Goal: Task Accomplishment & Management: Complete application form

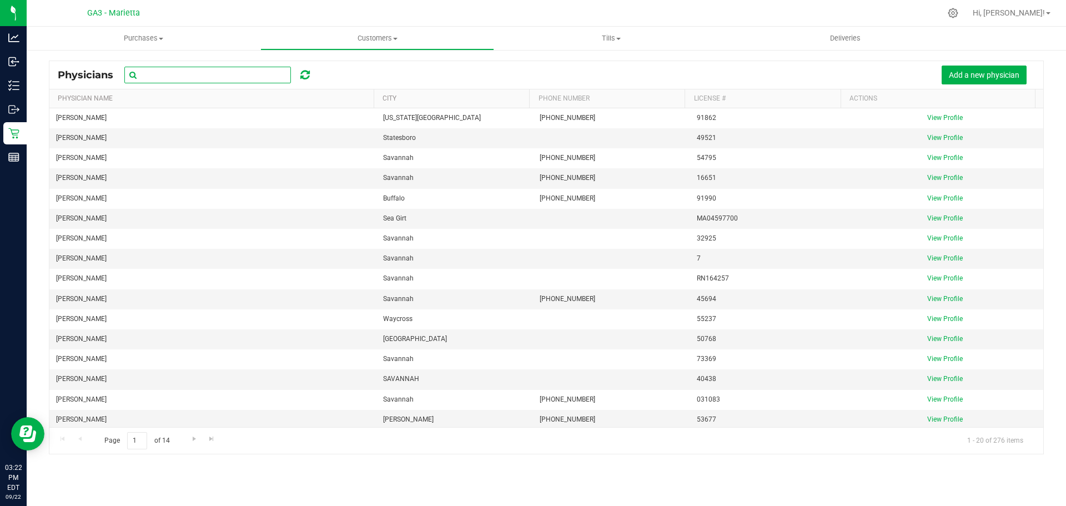
click at [232, 67] on input "text" at bounding box center [207, 75] width 167 height 17
type input "jacq"
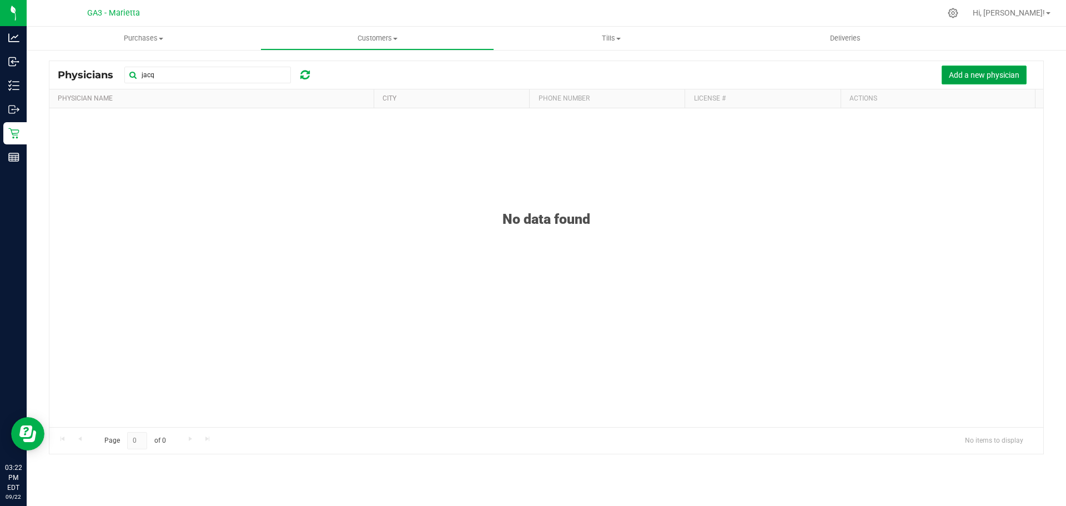
click at [968, 78] on span "Add a new physician" at bounding box center [984, 75] width 71 height 9
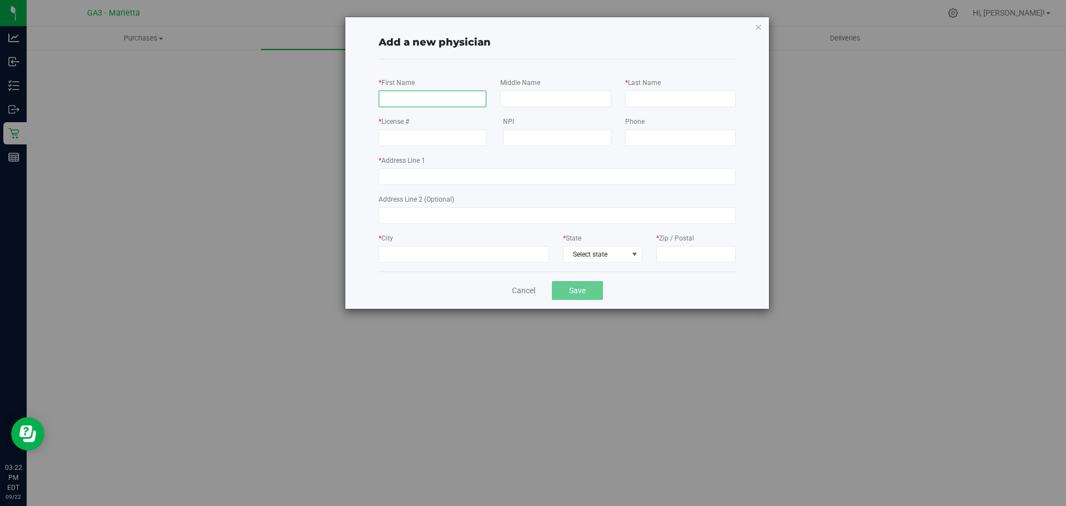
click at [402, 102] on input "* First Name" at bounding box center [433, 99] width 108 height 17
paste input "[PERSON_NAME]"
click at [424, 99] on input "[PERSON_NAME]" at bounding box center [433, 99] width 108 height 17
type input "[PERSON_NAME]"
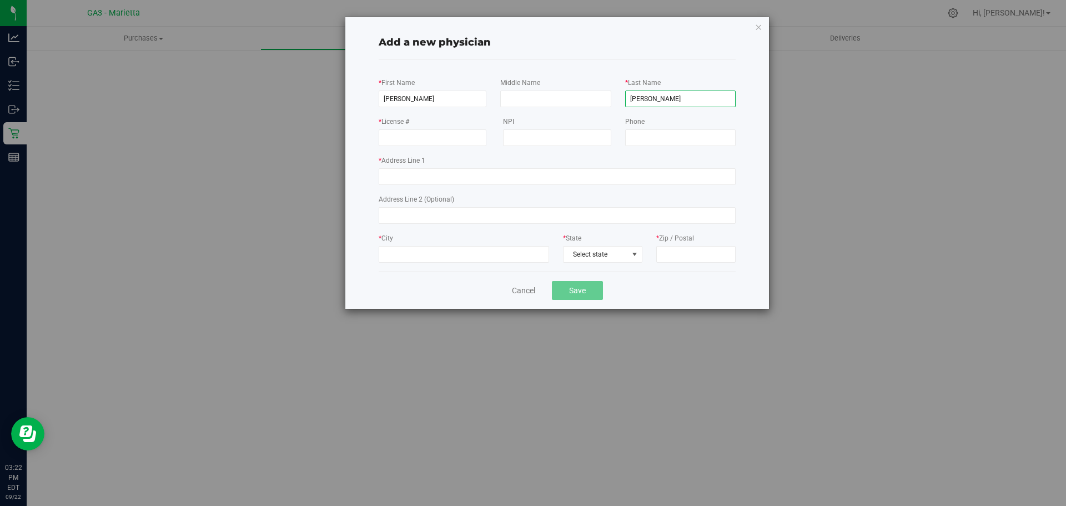
type input "[PERSON_NAME]"
click at [526, 134] on input "NPI" at bounding box center [557, 137] width 108 height 17
paste input "1174759039"
type input "1174759039"
drag, startPoint x: 414, startPoint y: 143, endPoint x: 418, endPoint y: 135, distance: 8.2
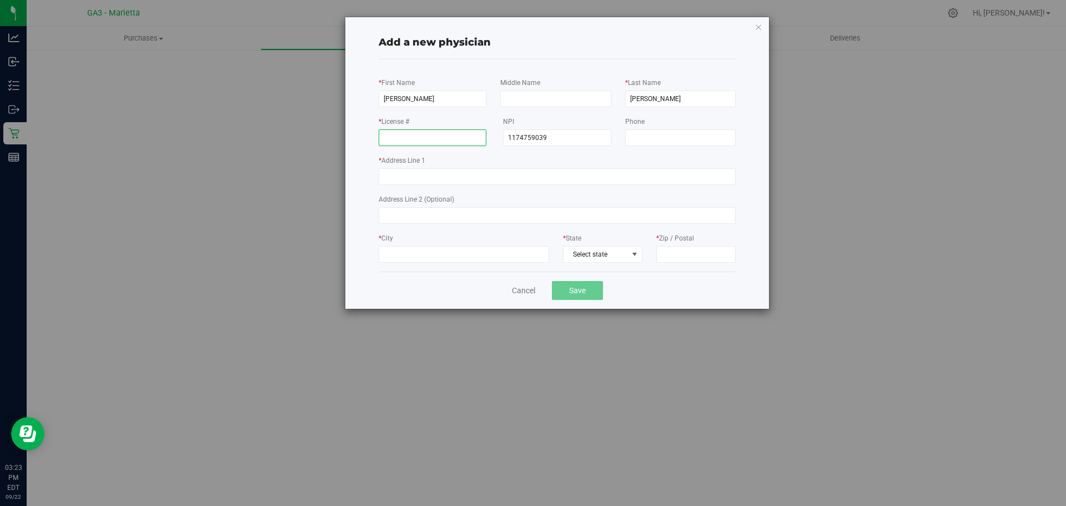
click at [414, 143] on input "* License #" at bounding box center [433, 137] width 108 height 17
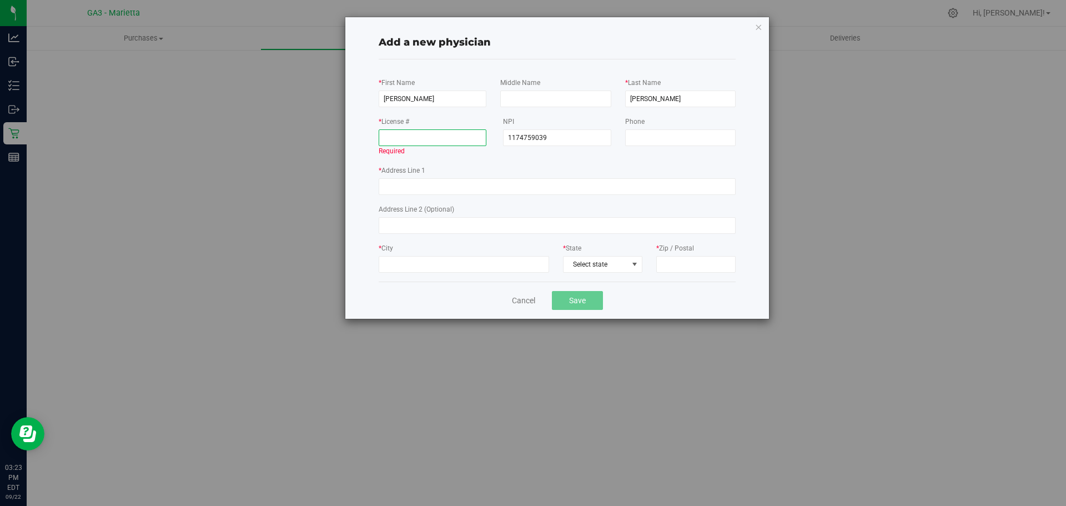
click at [394, 142] on input "* License #" at bounding box center [433, 137] width 108 height 17
paste input "77302"
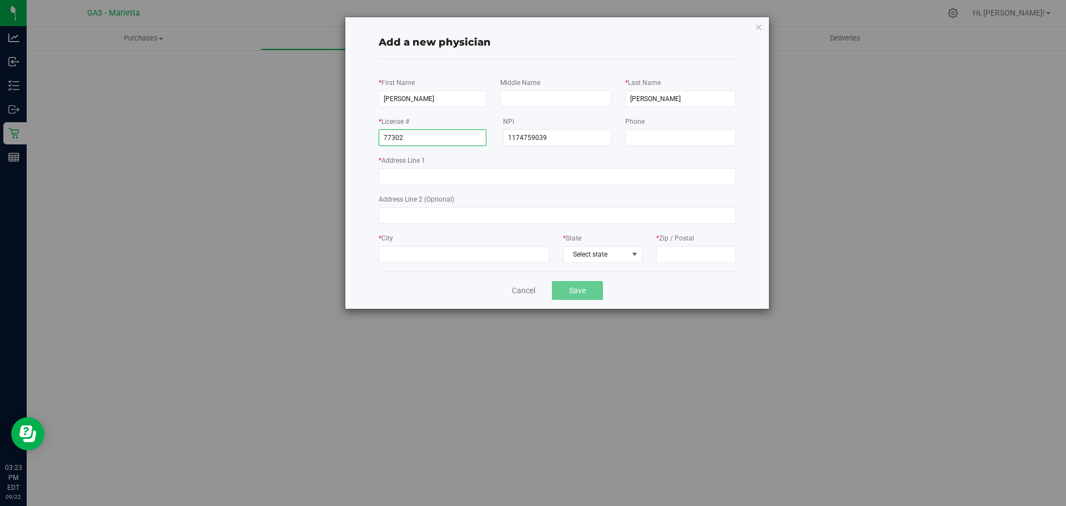
type input "77302"
drag, startPoint x: 402, startPoint y: 162, endPoint x: 405, endPoint y: 173, distance: 11.4
click at [402, 164] on label "* Address Line 1" at bounding box center [402, 160] width 47 height 10
click at [402, 168] on input "* Address Line 1" at bounding box center [557, 176] width 357 height 17
click at [405, 173] on input "* Address Line 1" at bounding box center [557, 176] width 357 height 17
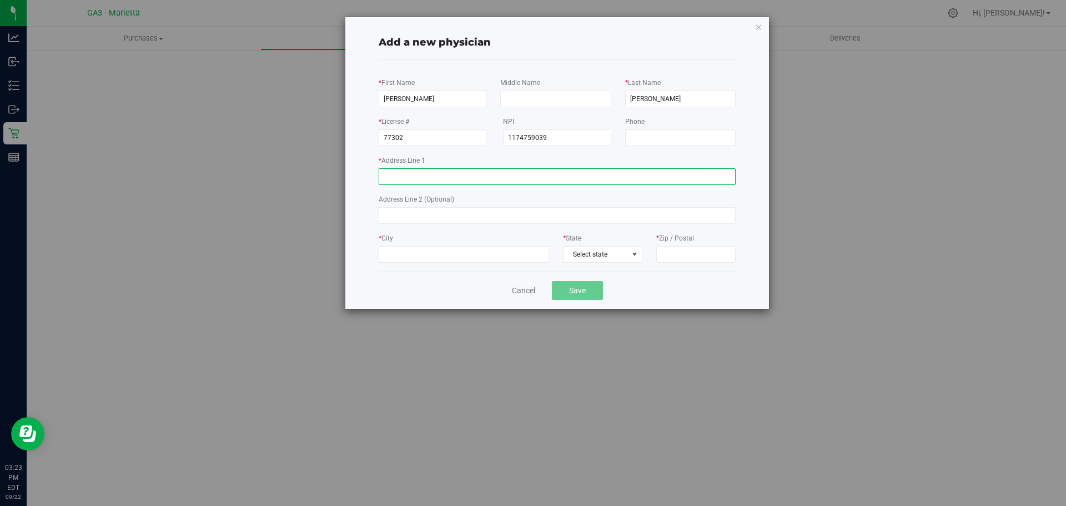
paste input "[STREET_ADDRESS]"
drag, startPoint x: 516, startPoint y: 176, endPoint x: 490, endPoint y: 176, distance: 25.5
click at [490, 176] on input "[STREET_ADDRESS]" at bounding box center [557, 176] width 357 height 17
type input "[STREET_ADDRESS]"
type input "30309"
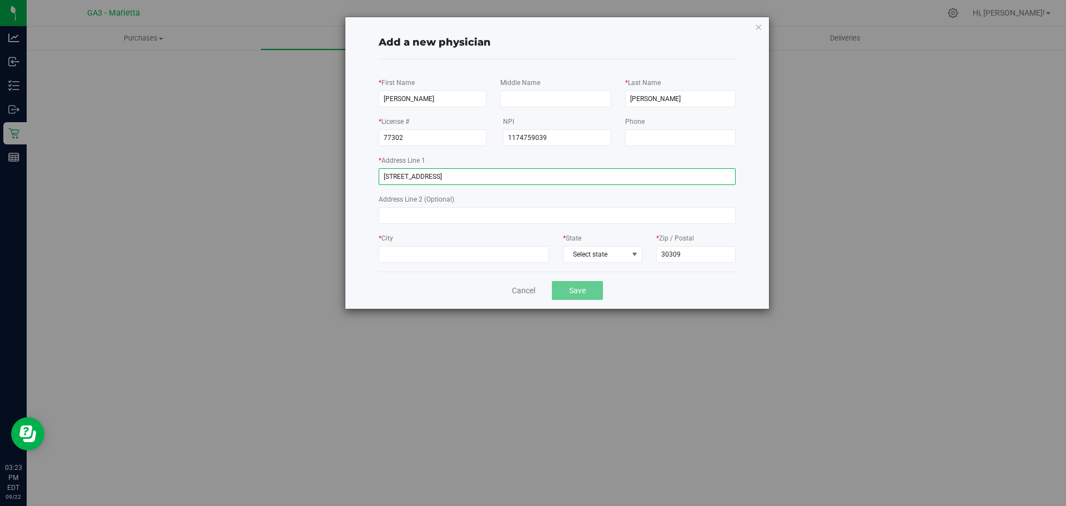
click at [471, 177] on input "[STREET_ADDRESS]" at bounding box center [557, 176] width 357 height 17
type input "[STREET_ADDRESS]"
type input "[GEOGRAPHIC_DATA]"
drag, startPoint x: 450, startPoint y: 177, endPoint x: 559, endPoint y: 167, distance: 108.7
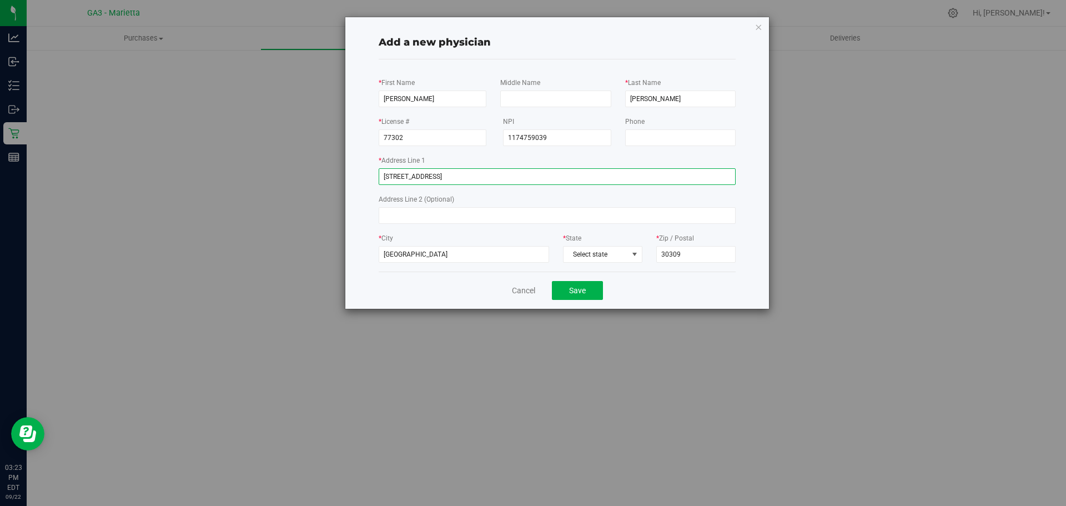
click at [536, 171] on input "[STREET_ADDRESS]" at bounding box center [557, 176] width 357 height 17
type input "[STREET_ADDRESS]"
click at [580, 257] on span "Select state" at bounding box center [603, 255] width 78 height 16
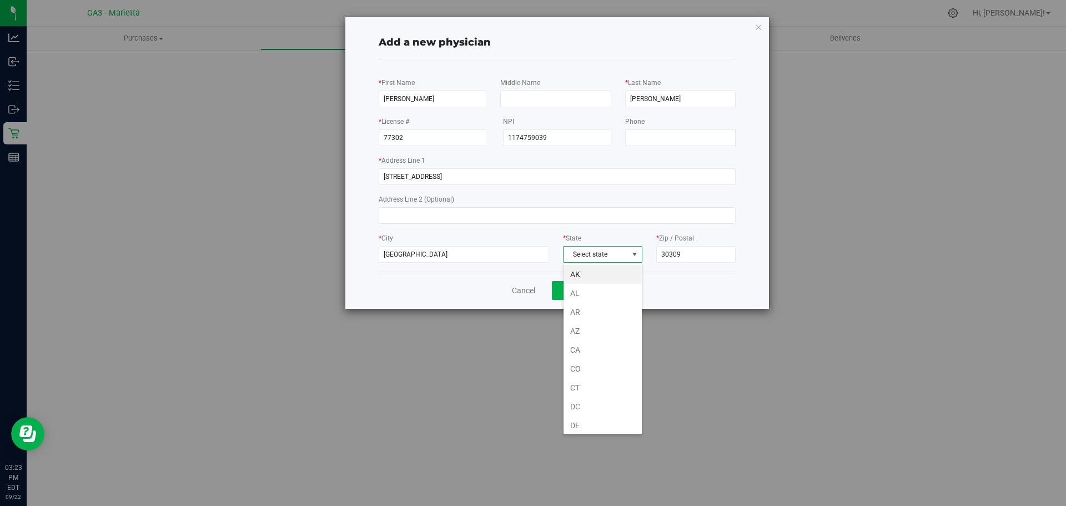
scroll to position [41, 0]
click at [625, 184] on input "[STREET_ADDRESS]" at bounding box center [557, 176] width 357 height 17
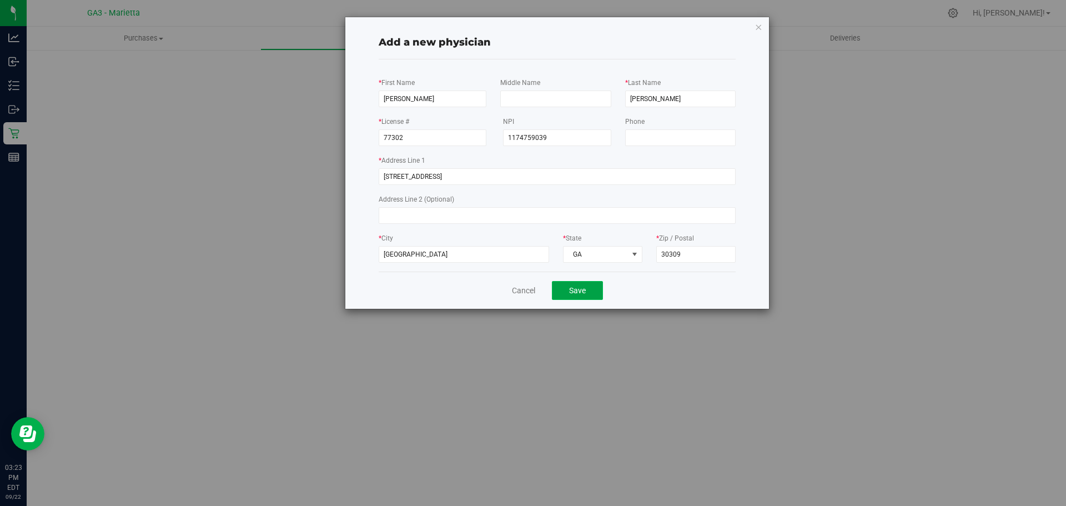
click at [570, 289] on button "Save" at bounding box center [577, 290] width 51 height 19
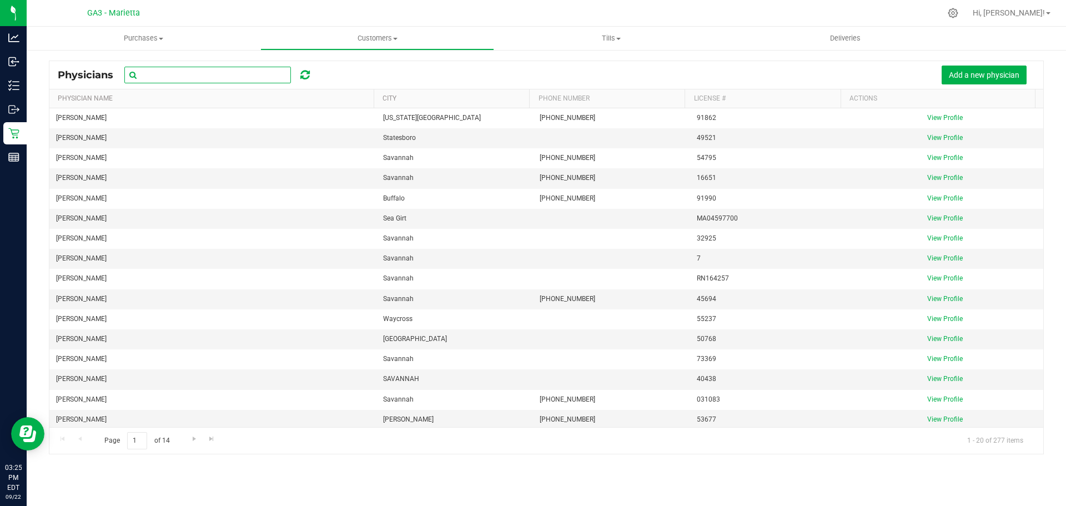
click at [249, 72] on input "text" at bounding box center [207, 75] width 167 height 17
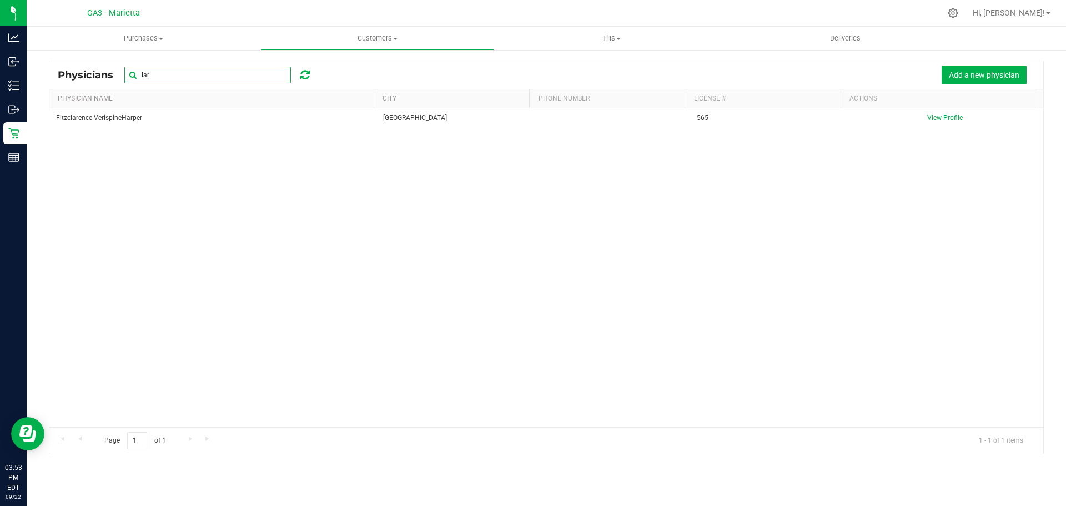
click at [214, 69] on input "lar" at bounding box center [207, 75] width 167 height 17
type input "park"
click at [304, 75] on icon at bounding box center [304, 74] width 9 height 11
click at [966, 72] on span "Add a new physician" at bounding box center [984, 75] width 71 height 9
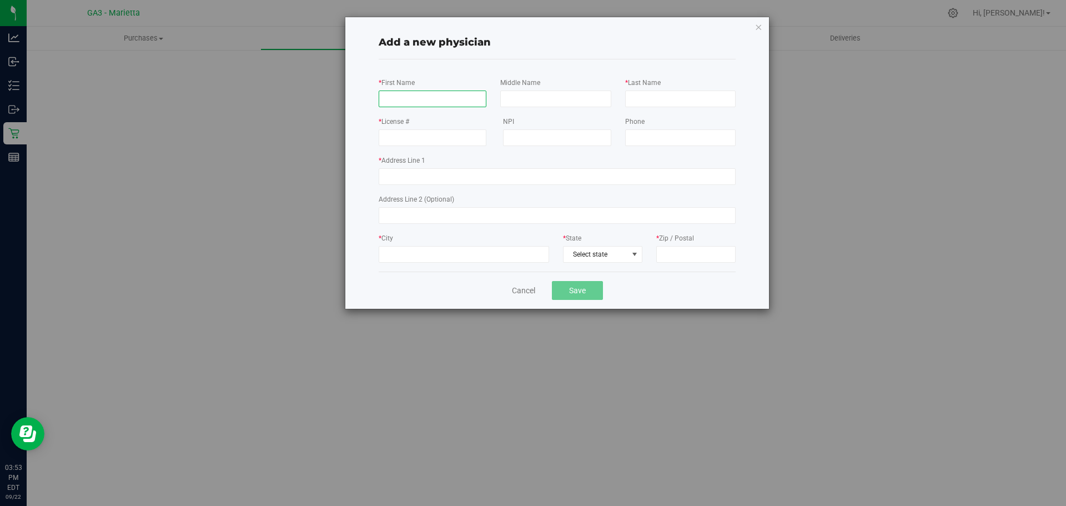
click at [405, 93] on input "* First Name" at bounding box center [433, 99] width 108 height 17
paste input "[PERSON_NAME]"
drag, startPoint x: 425, startPoint y: 224, endPoint x: 428, endPoint y: 217, distance: 7.2
click at [425, 224] on div "* First Name [PERSON_NAME] Middle Name * Last Name * License # NPI Phone * Addr…" at bounding box center [557, 170] width 357 height 186
click at [450, 97] on input "[PERSON_NAME]" at bounding box center [433, 99] width 108 height 17
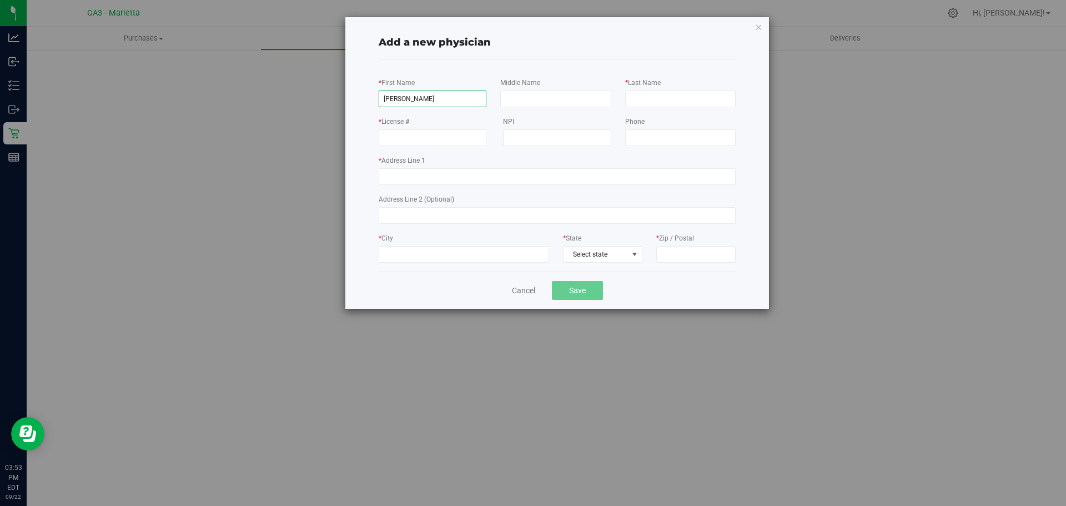
click at [450, 97] on input "[PERSON_NAME]" at bounding box center [433, 99] width 108 height 17
type input "[PERSON_NAME]"
type input "PARK"
paste input "1285997700"
type input "1285997700"
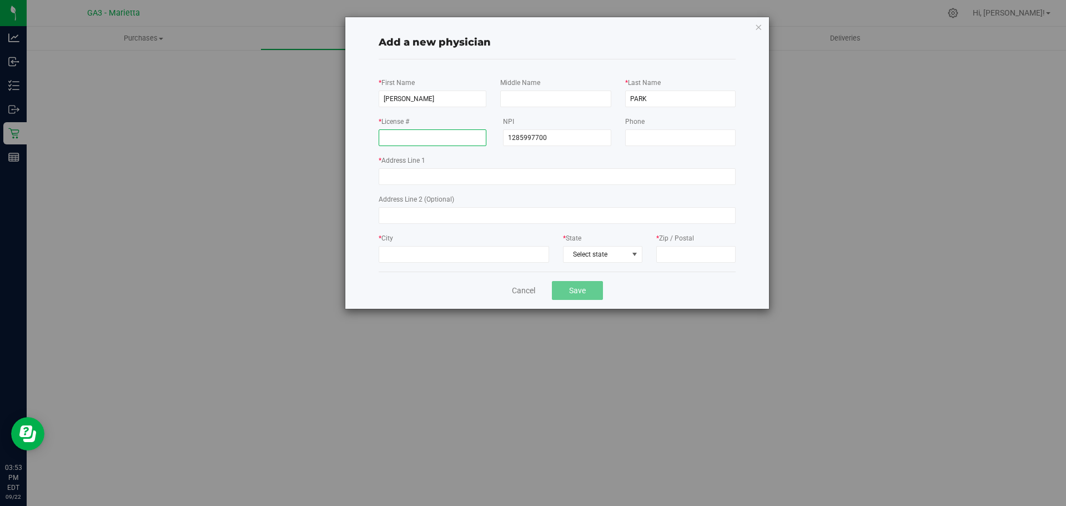
drag, startPoint x: 448, startPoint y: 134, endPoint x: 445, endPoint y: 111, distance: 23.4
click at [448, 134] on input "* License #" at bounding box center [433, 137] width 108 height 17
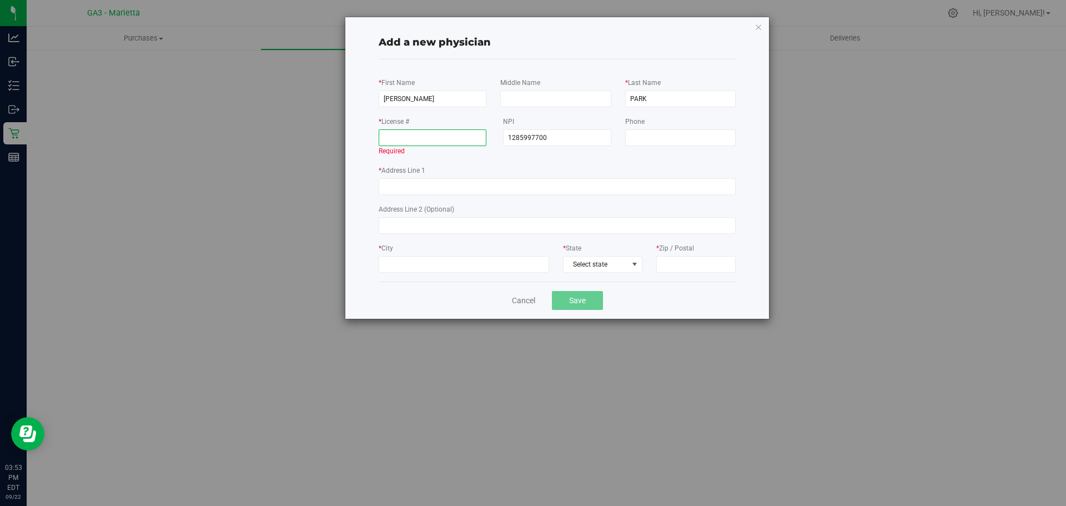
paste input "074051"
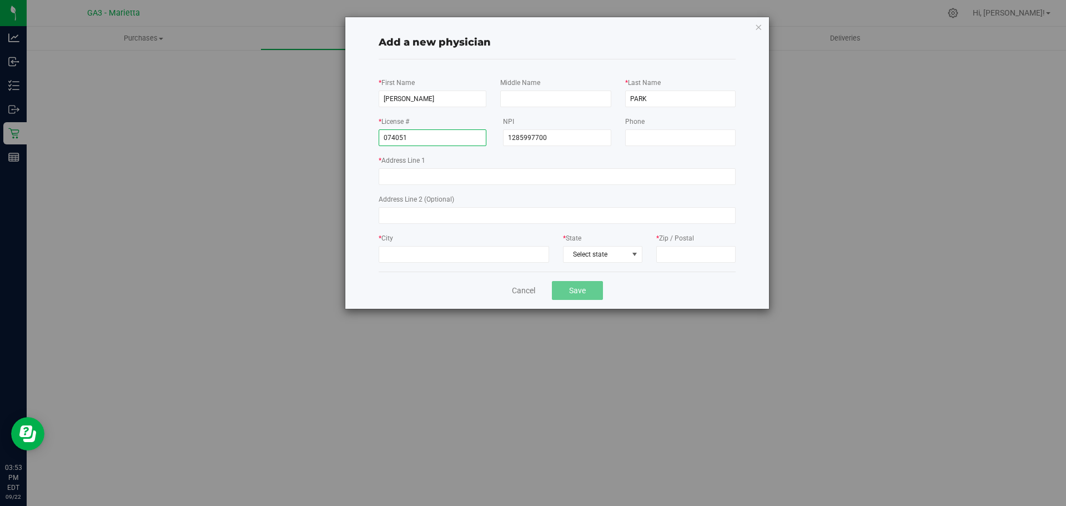
type input "074051"
click at [406, 178] on input "* Address Line 1" at bounding box center [557, 176] width 357 height 17
paste input "[STREET_ADDRESS][PERSON_NAME]"
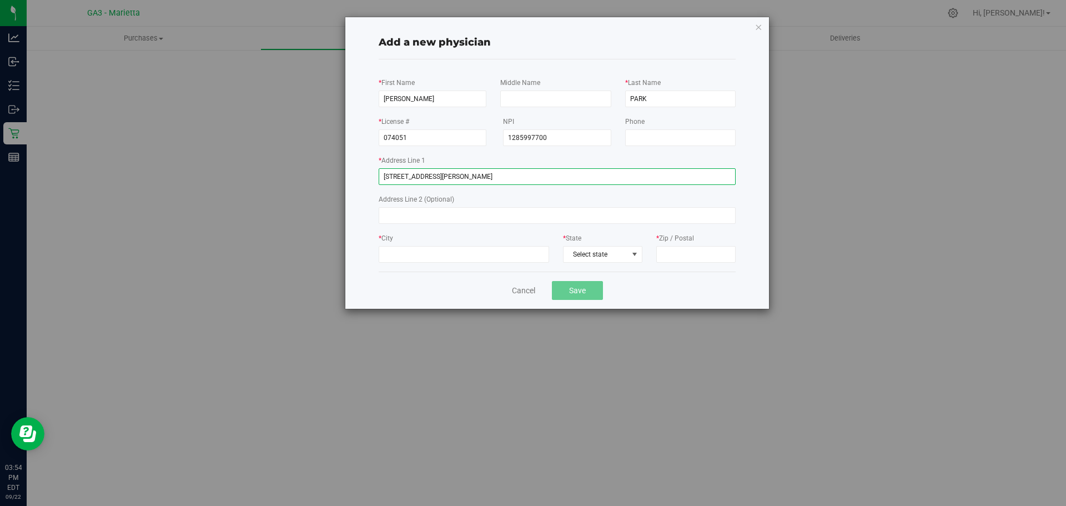
drag, startPoint x: 445, startPoint y: 175, endPoint x: 463, endPoint y: 177, distance: 17.9
click at [463, 177] on input "[STREET_ADDRESS][PERSON_NAME]" at bounding box center [557, 176] width 357 height 17
drag, startPoint x: 472, startPoint y: 177, endPoint x: 446, endPoint y: 178, distance: 26.1
click at [443, 178] on input "[STREET_ADDRESS][PERSON_NAME]" at bounding box center [557, 176] width 357 height 17
type input "[STREET_ADDRESS][PERSON_NAME]"
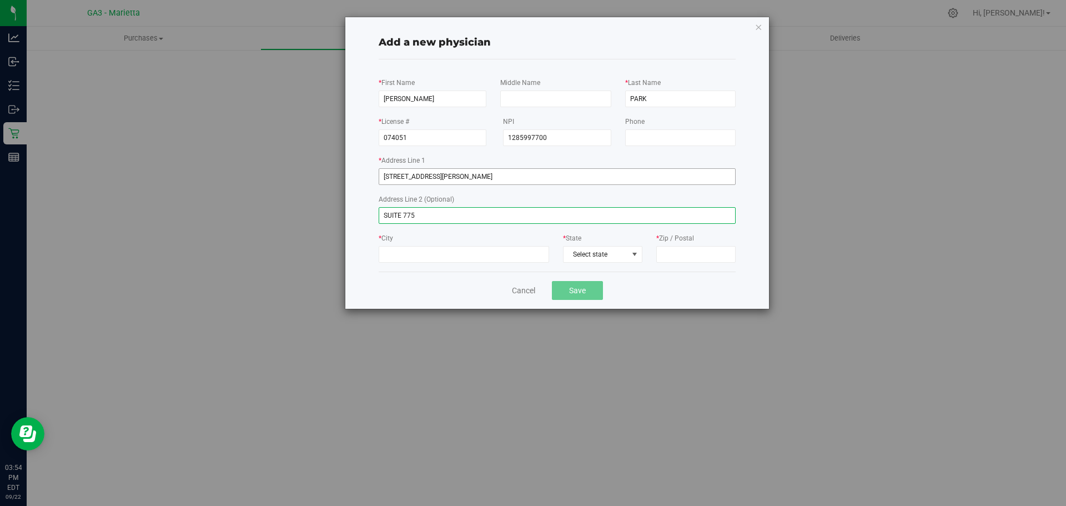
type input "SUITE 775"
click at [463, 179] on input "[STREET_ADDRESS][PERSON_NAME]" at bounding box center [557, 176] width 357 height 17
type input "[STREET_ADDRESS][PERSON_NAME]"
type input "[GEOGRAPHIC_DATA]"
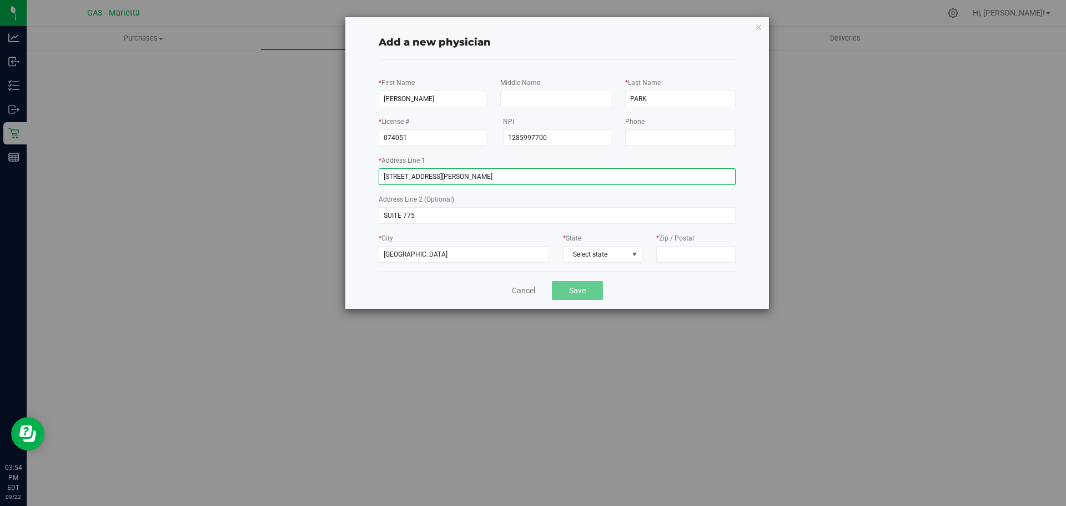
drag, startPoint x: 461, startPoint y: 177, endPoint x: 596, endPoint y: 184, distance: 135.1
click at [620, 184] on input "[STREET_ADDRESS][PERSON_NAME]" at bounding box center [557, 176] width 357 height 17
type input "[STREET_ADDRESS][PERSON_NAME]"
type input "30309"
click at [505, 184] on div "* First Name [PERSON_NAME] Middle Name * Last Name PARK * License # 074051 NPI …" at bounding box center [557, 170] width 357 height 186
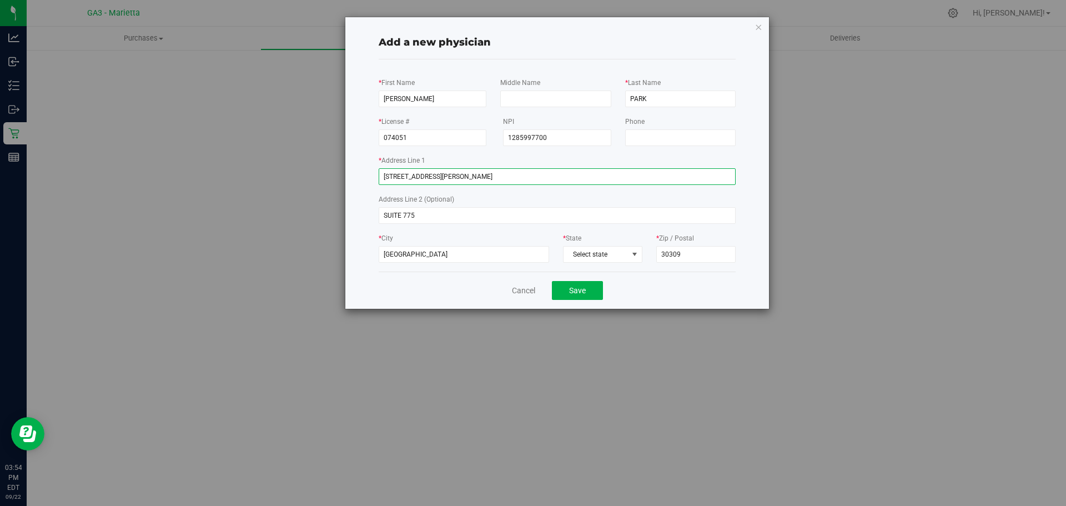
click at [509, 178] on input "[STREET_ADDRESS][PERSON_NAME]" at bounding box center [557, 176] width 357 height 17
type input "[STREET_ADDRESS][PERSON_NAME]"
click at [569, 292] on button "Save" at bounding box center [577, 290] width 51 height 19
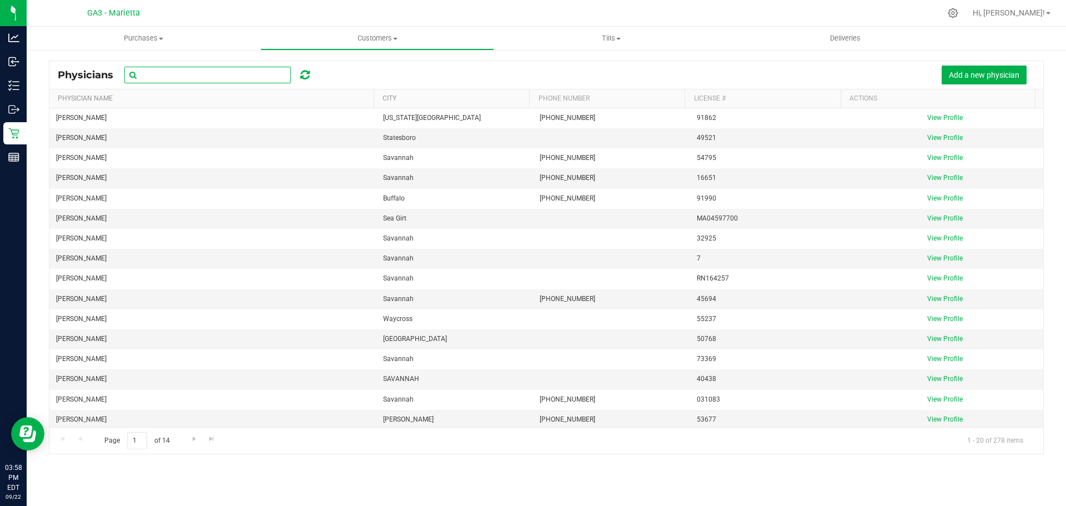
click at [262, 67] on input "text" at bounding box center [207, 75] width 167 height 17
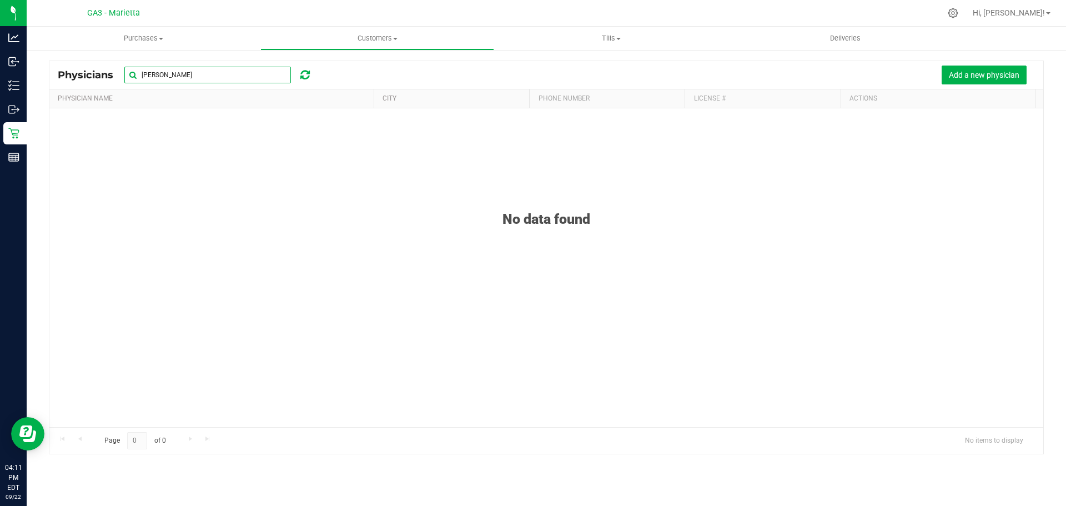
click at [206, 71] on input "[PERSON_NAME]" at bounding box center [207, 75] width 167 height 17
click at [208, 71] on input "[PERSON_NAME]" at bounding box center [207, 75] width 167 height 17
type input "s"
type input "[PERSON_NAME]"
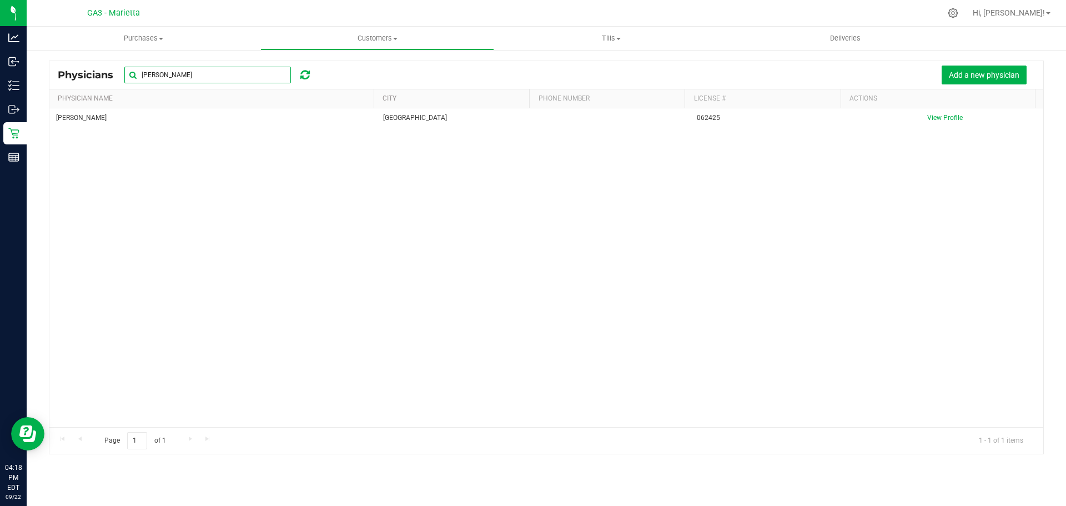
click at [250, 77] on input "[PERSON_NAME]" at bounding box center [207, 75] width 167 height 17
click at [234, 81] on input "peak" at bounding box center [207, 75] width 167 height 17
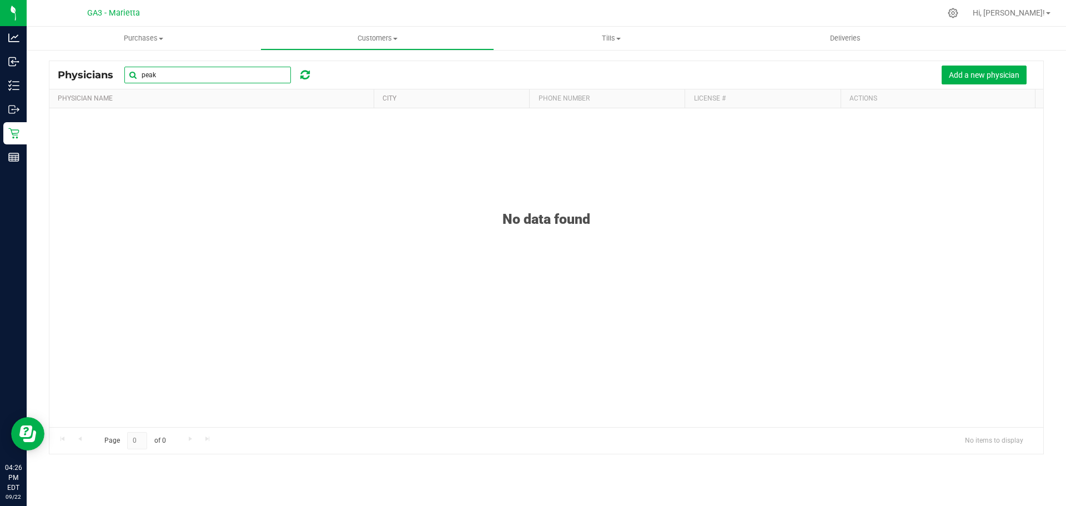
drag, startPoint x: 234, startPoint y: 81, endPoint x: 229, endPoint y: 88, distance: 8.7
click at [230, 88] on div "Physicians peak Add a new physician" at bounding box center [546, 75] width 994 height 28
type input "[PERSON_NAME]"
click at [986, 76] on span "Add a new physician" at bounding box center [984, 75] width 71 height 9
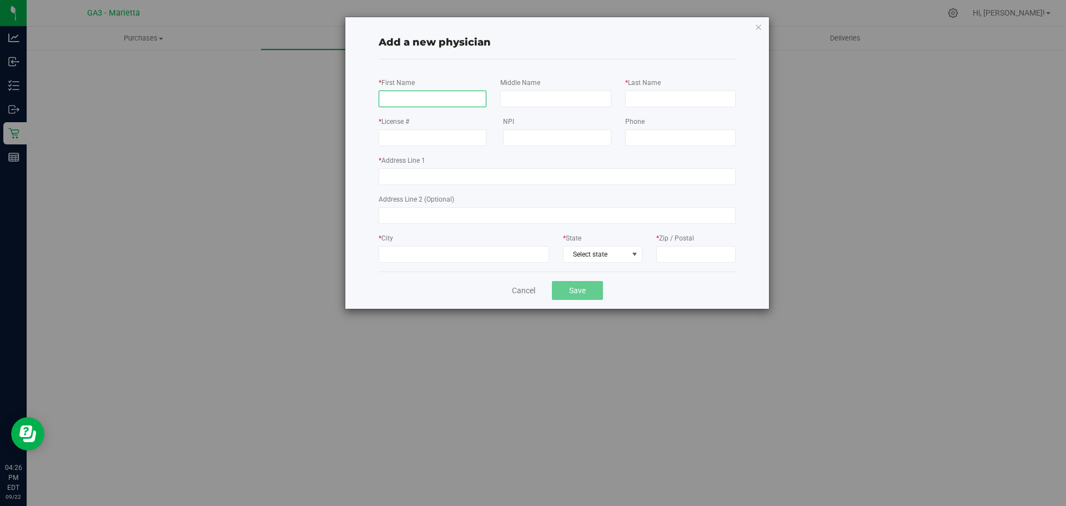
click at [424, 98] on input "* First Name" at bounding box center [433, 99] width 108 height 17
drag, startPoint x: 424, startPoint y: 98, endPoint x: 426, endPoint y: 92, distance: 6.9
paste input "[PERSON_NAME]"
click at [438, 93] on input "[PERSON_NAME]" at bounding box center [433, 99] width 108 height 17
click at [439, 93] on input "[PERSON_NAME]" at bounding box center [433, 99] width 108 height 17
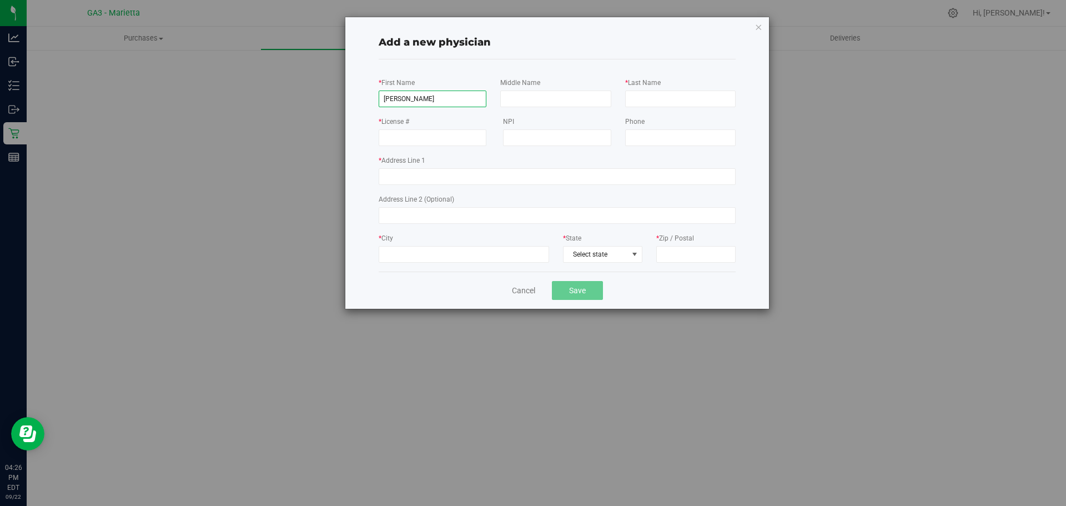
type input "MINKAILU"
type input "[PERSON_NAME]"
paste input "1386690923"
type input "1386690923"
click at [428, 138] on input "* License #" at bounding box center [433, 137] width 108 height 17
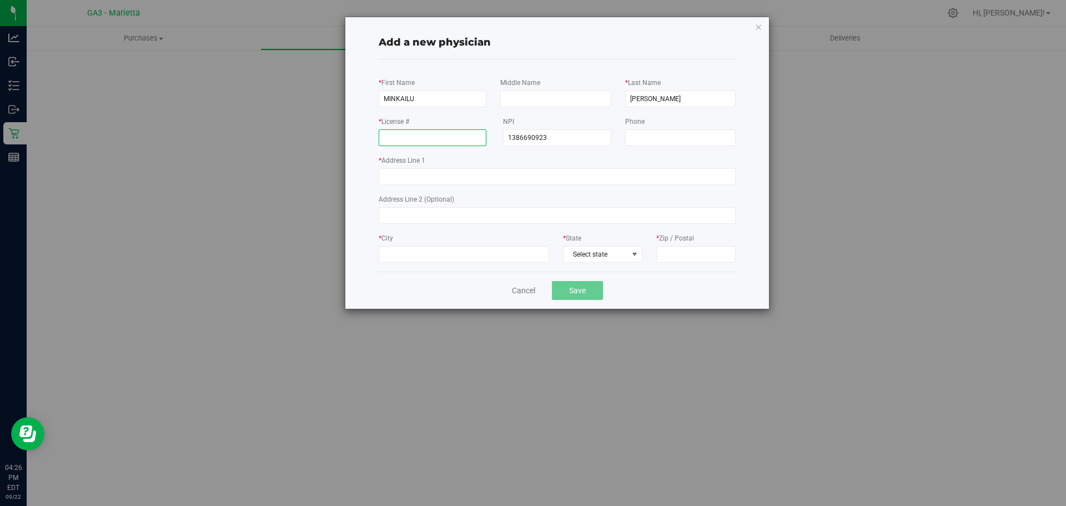
paste input "055700"
type input "055700"
click at [407, 172] on input "* Address Line 1" at bounding box center [557, 176] width 357 height 17
paste input "[STREET_ADDRESS]"
click at [485, 181] on input "[STREET_ADDRESS]" at bounding box center [557, 176] width 357 height 17
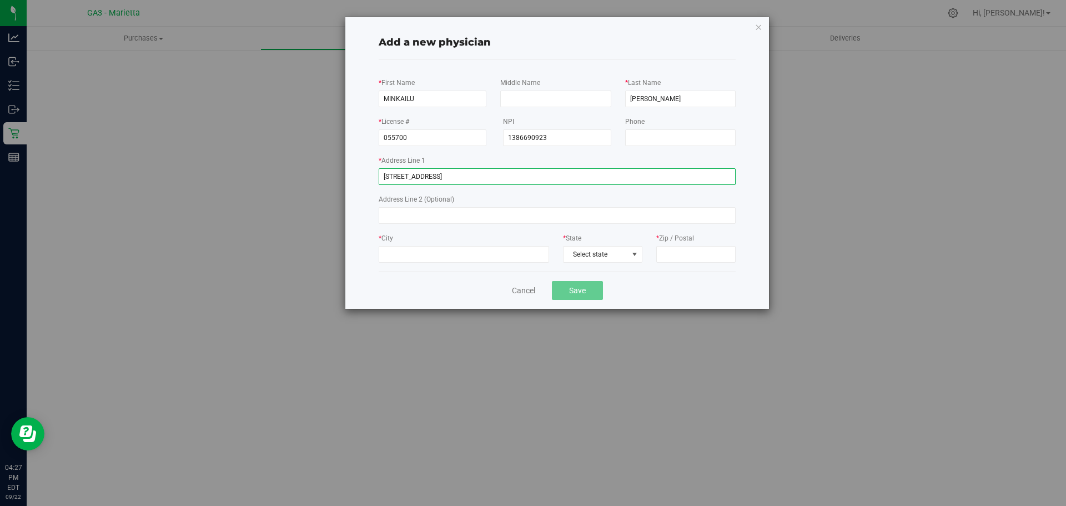
click at [485, 181] on input "[STREET_ADDRESS]" at bounding box center [557, 176] width 357 height 17
click at [506, 175] on input "[STREET_ADDRESS]" at bounding box center [557, 176] width 357 height 17
drag, startPoint x: 543, startPoint y: 180, endPoint x: 477, endPoint y: 178, distance: 66.1
click at [477, 178] on input "[STREET_ADDRESS]" at bounding box center [557, 176] width 357 height 17
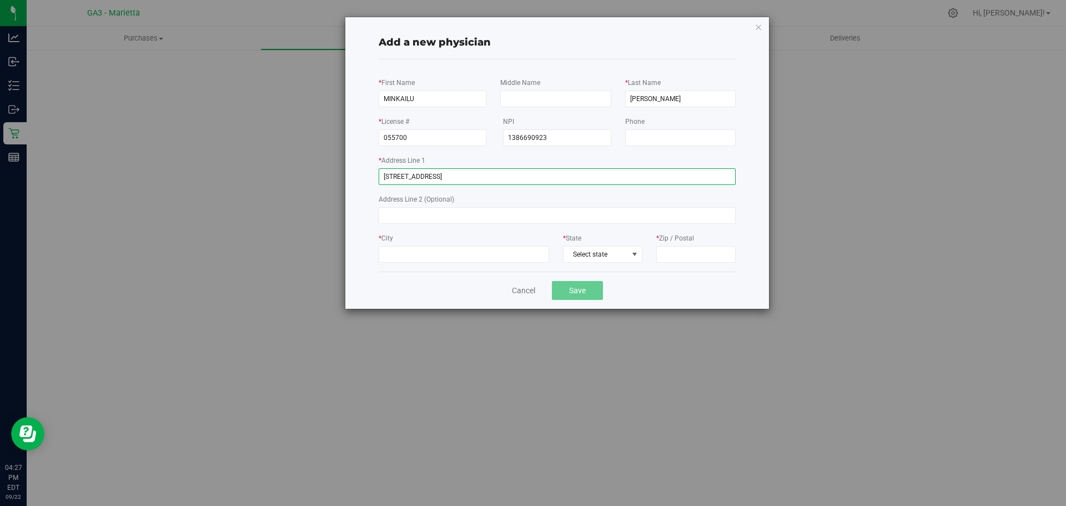
type input "[GEOGRAPHIC_DATA], [GEOGRAPHIC_DATA]"
type input "30019"
click at [449, 177] on input "[GEOGRAPHIC_DATA], [GEOGRAPHIC_DATA]" at bounding box center [557, 176] width 357 height 17
type input "[STREET_ADDRESS]"
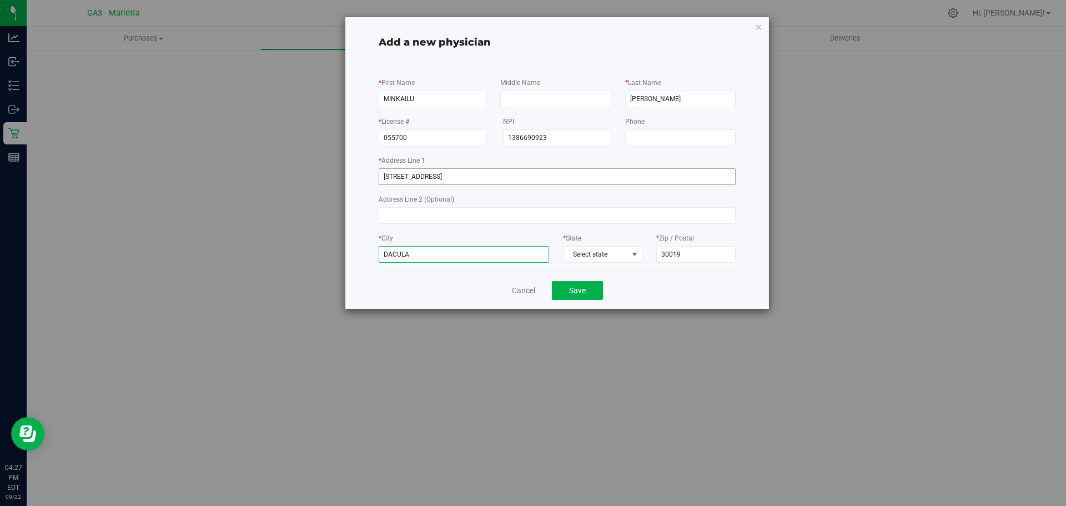
type input "DACULA"
drag, startPoint x: 470, startPoint y: 176, endPoint x: 431, endPoint y: 180, distance: 39.1
click at [431, 180] on input "[STREET_ADDRESS]" at bounding box center [557, 176] width 357 height 17
type input "852 DACULA RD"
click at [586, 286] on button "Save" at bounding box center [577, 290] width 51 height 19
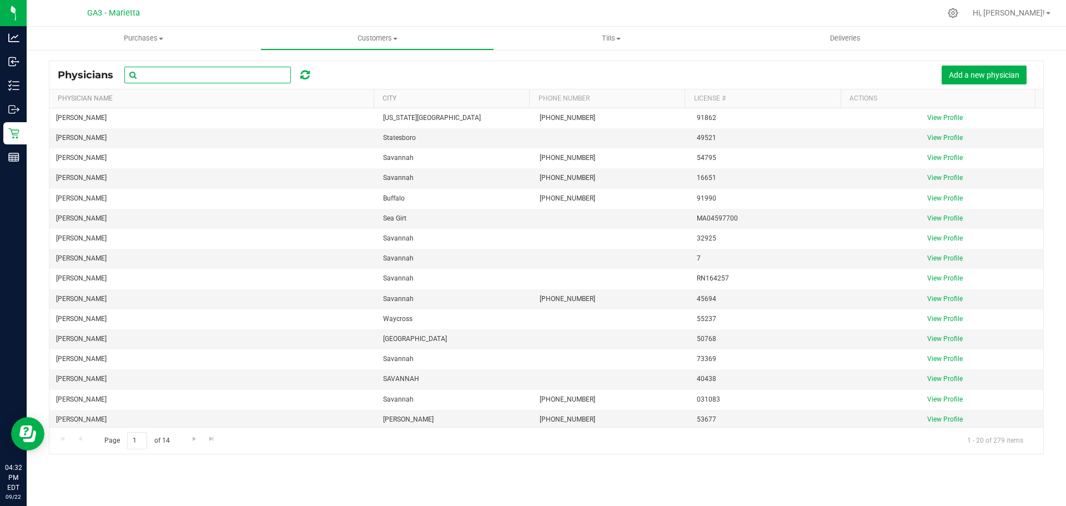
click at [252, 74] on input "text" at bounding box center [207, 75] width 167 height 17
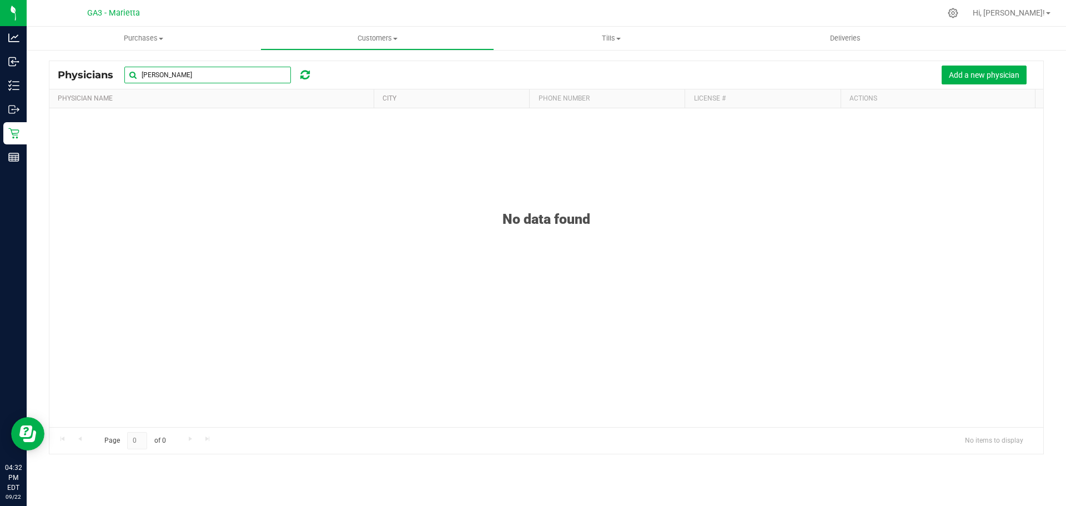
type input "[PERSON_NAME]"
click at [999, 71] on span "Add a new physician" at bounding box center [984, 75] width 71 height 9
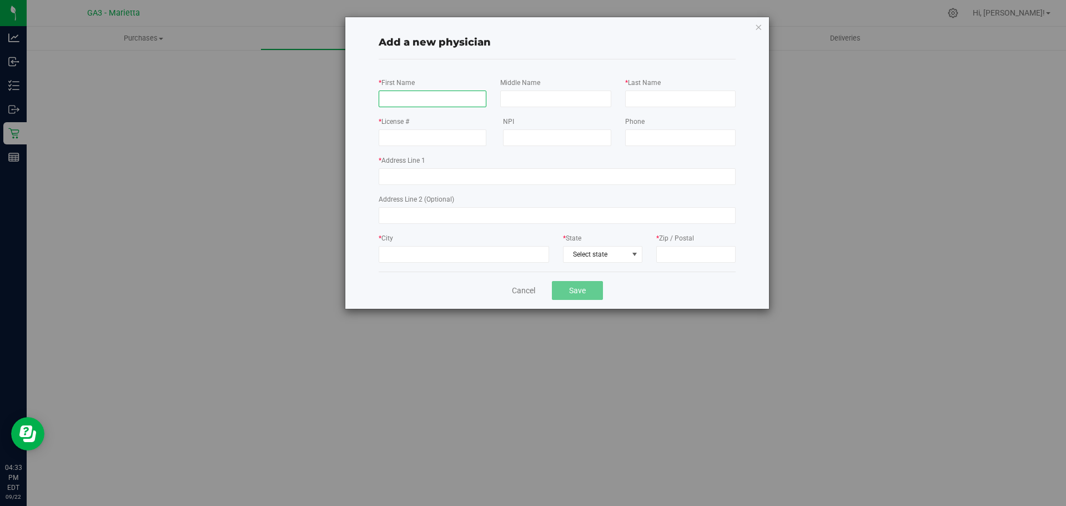
click at [403, 101] on input "* First Name" at bounding box center [433, 99] width 108 height 17
paste input "[PERSON_NAME]"
click at [431, 97] on input "[PERSON_NAME]" at bounding box center [433, 99] width 108 height 17
type input "[PERSON_NAME]"
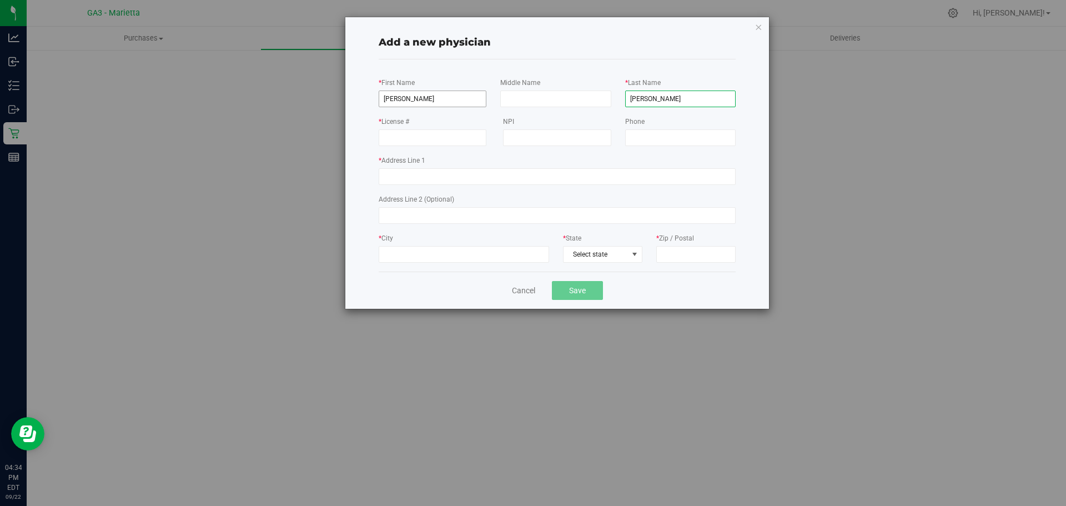
type input "[PERSON_NAME]"
click at [449, 96] on input "[PERSON_NAME]" at bounding box center [433, 99] width 108 height 17
type input "[PERSON_NAME]"
drag, startPoint x: 460, startPoint y: 140, endPoint x: 535, endPoint y: 133, distance: 75.4
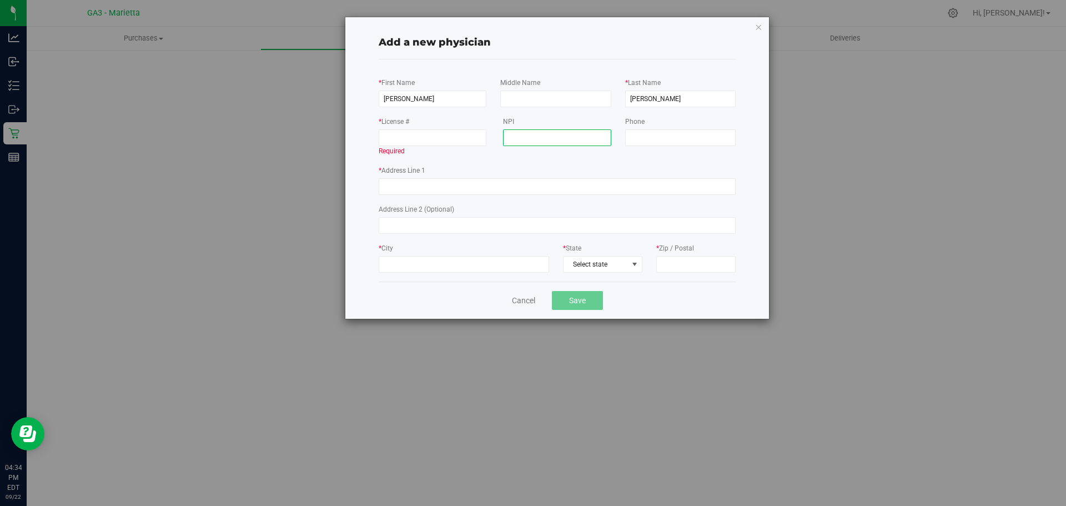
paste input "1235145061"
type input "1235145061"
click at [425, 140] on input "* License #" at bounding box center [433, 137] width 108 height 17
click at [413, 138] on input "* License #" at bounding box center [433, 137] width 108 height 17
paste input "046826"
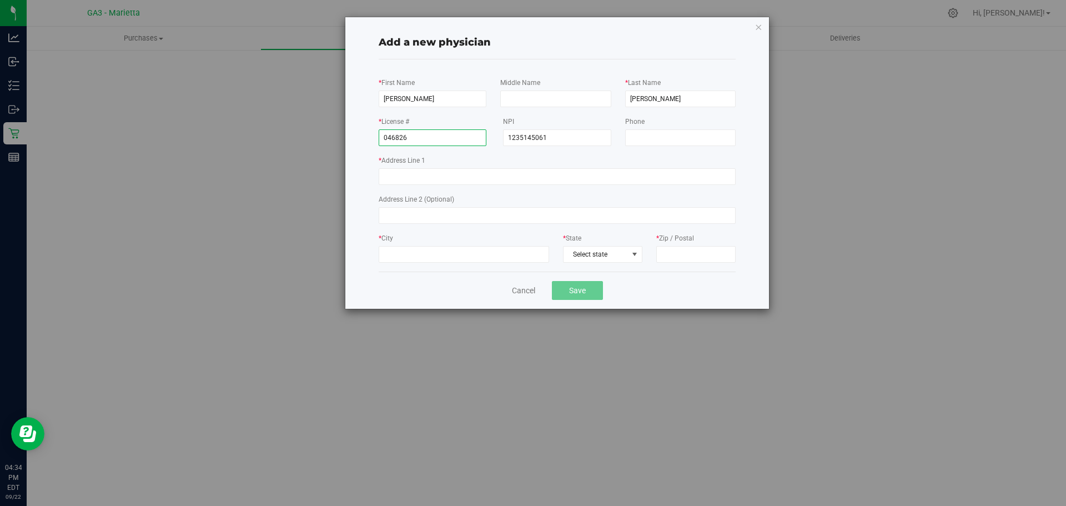
type input "046826"
drag, startPoint x: 414, startPoint y: 182, endPoint x: 422, endPoint y: 179, distance: 8.8
click at [414, 182] on input "* Address Line 1" at bounding box center [557, 176] width 357 height 17
paste input "[STREET_ADDRESS]"
drag, startPoint x: 469, startPoint y: 176, endPoint x: 480, endPoint y: 175, distance: 11.2
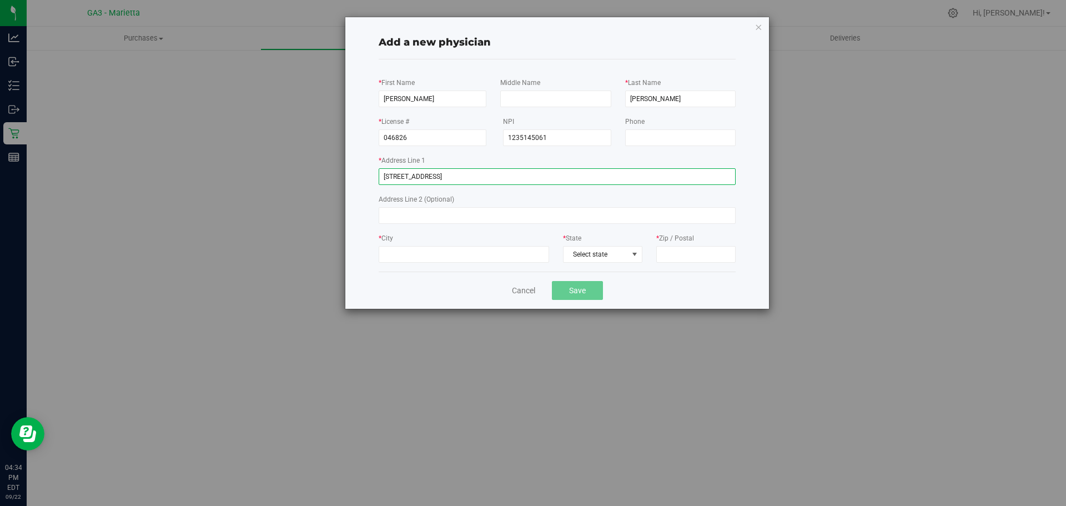
click at [480, 175] on input "[STREET_ADDRESS]" at bounding box center [557, 176] width 357 height 17
drag, startPoint x: 480, startPoint y: 175, endPoint x: 513, endPoint y: 175, distance: 32.8
click at [513, 175] on input "[STREET_ADDRESS]" at bounding box center [557, 176] width 357 height 17
type input "[STREET_ADDRESS]"
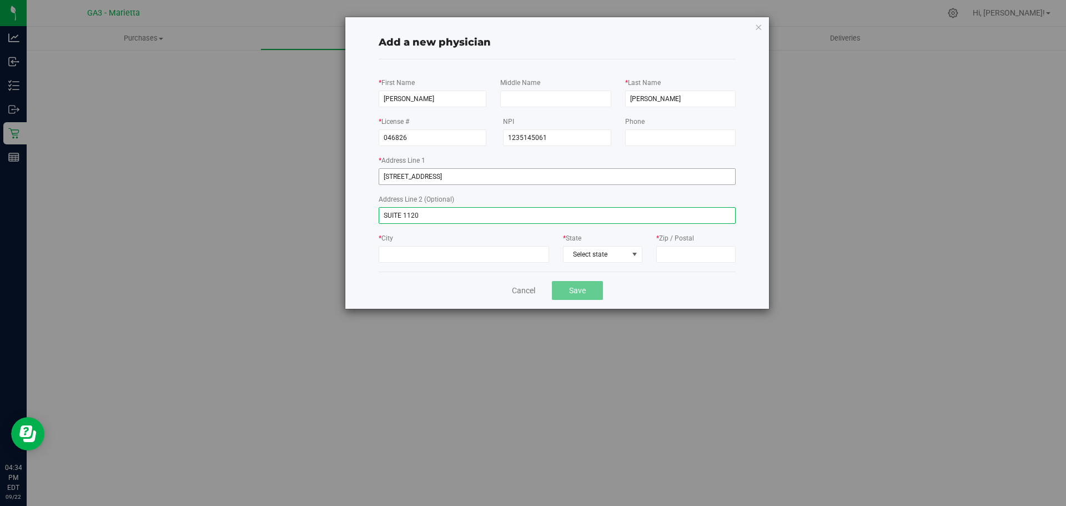
type input "SUITE 1120"
click at [500, 176] on input "[STREET_ADDRESS]" at bounding box center [557, 176] width 357 height 17
type input "[STREET_ADDRESS]"
type input "MARIETTA"
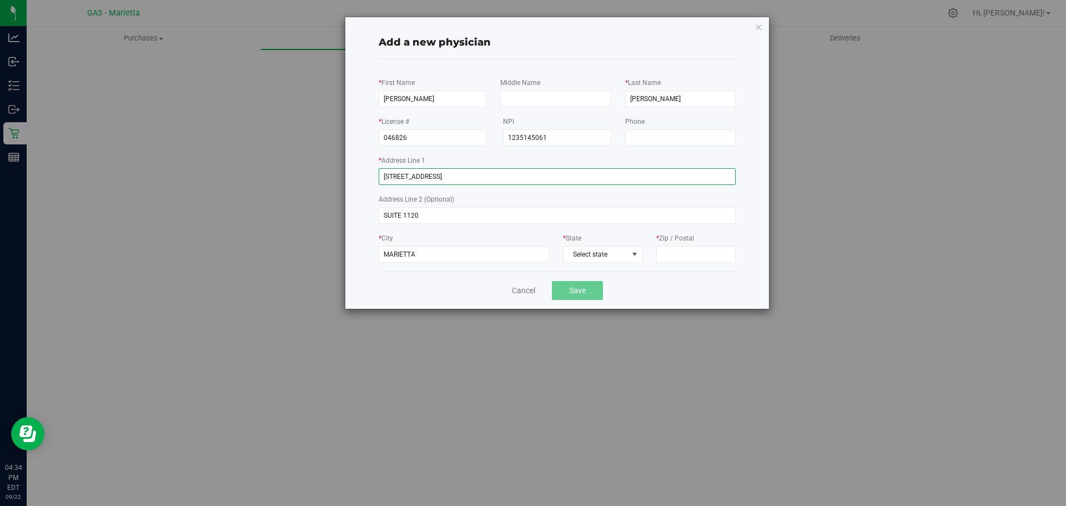
drag, startPoint x: 479, startPoint y: 175, endPoint x: 497, endPoint y: 171, distance: 18.2
click at [497, 171] on input "[STREET_ADDRESS]" at bounding box center [557, 176] width 357 height 17
click at [483, 177] on input "[STREET_ADDRESS]" at bounding box center [557, 176] width 357 height 17
click at [484, 177] on input "[STREET_ADDRESS]" at bounding box center [557, 176] width 357 height 17
click at [486, 177] on input "[STREET_ADDRESS]" at bounding box center [557, 176] width 357 height 17
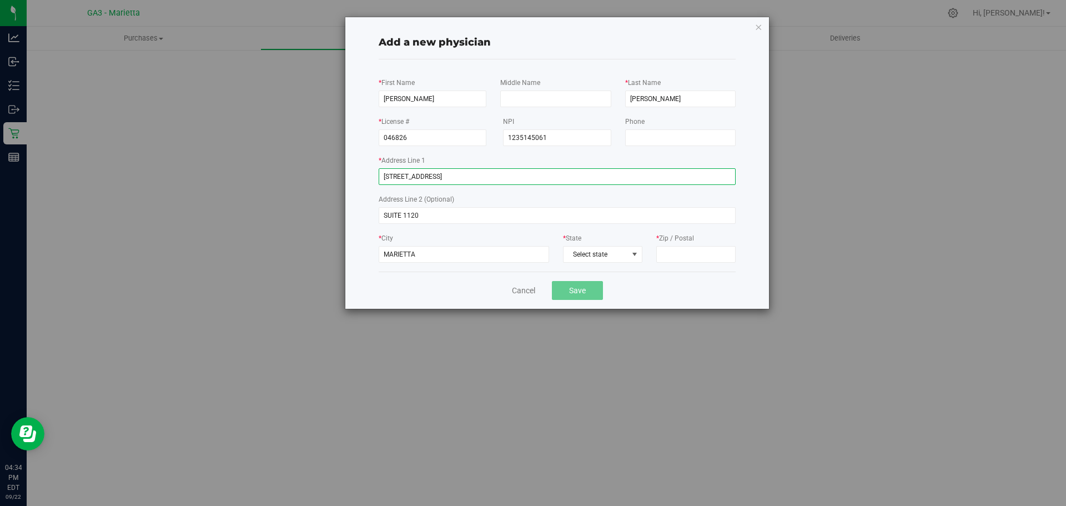
drag, startPoint x: 521, startPoint y: 177, endPoint x: 481, endPoint y: 177, distance: 39.4
click at [481, 177] on input "[STREET_ADDRESS]" at bounding box center [557, 176] width 357 height 17
type input "[STREET_ADDRESS]"
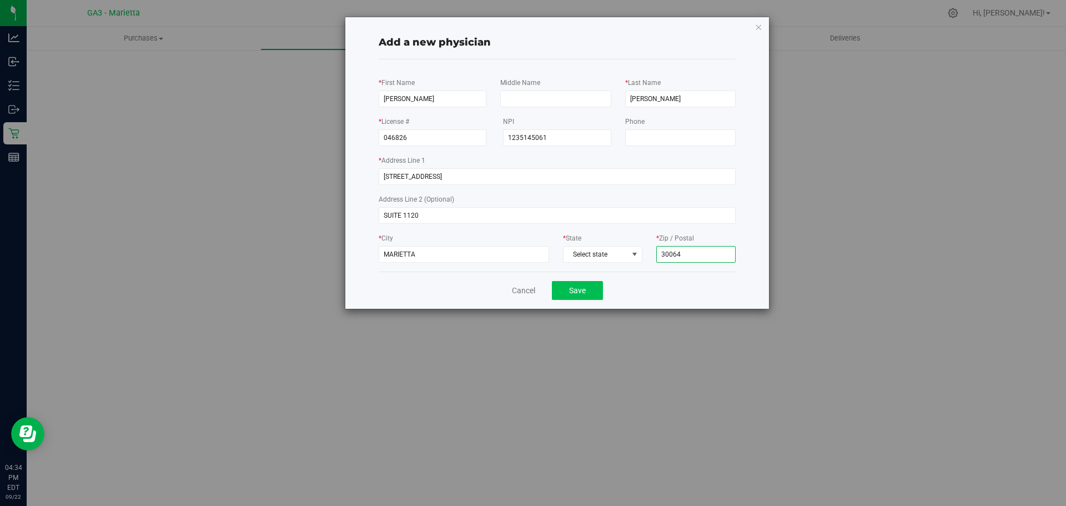
type input "30064"
click at [581, 290] on button "Save" at bounding box center [577, 290] width 51 height 19
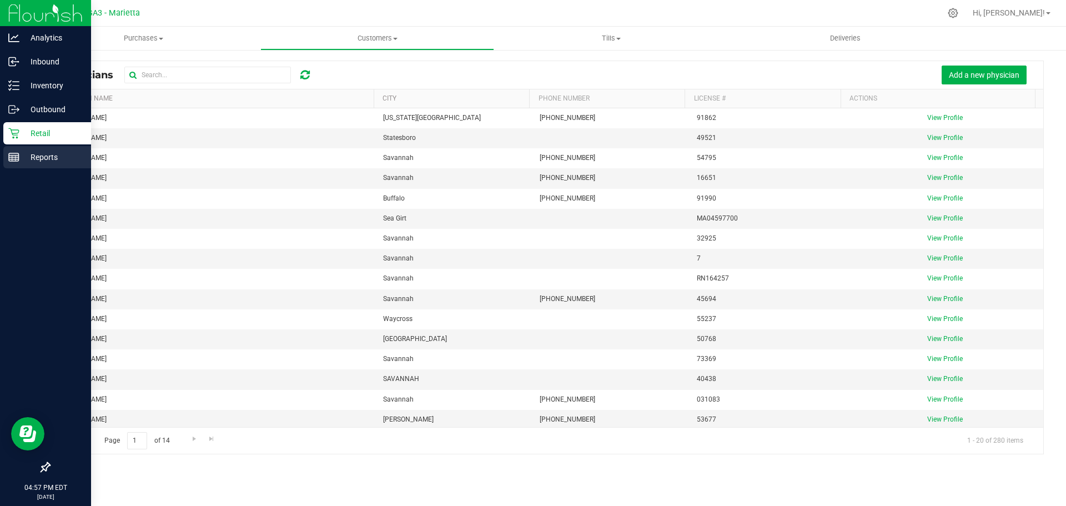
click at [21, 157] on p "Reports" at bounding box center [52, 156] width 67 height 13
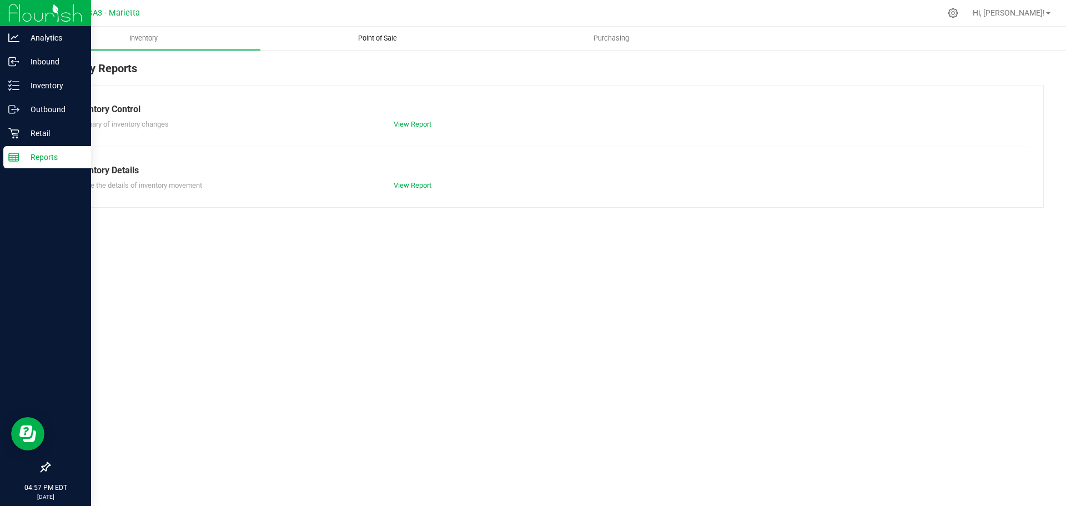
click at [393, 31] on uib-tab-heading "Point of Sale" at bounding box center [377, 38] width 233 height 22
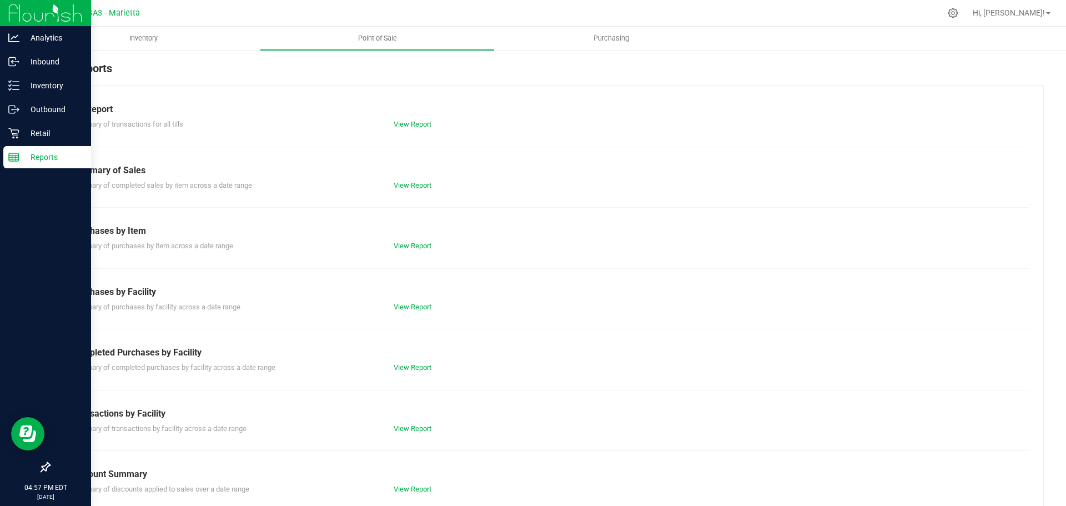
click at [408, 128] on div "View Report" at bounding box center [546, 124] width 322 height 11
click at [409, 124] on link "View Report" at bounding box center [413, 124] width 38 height 8
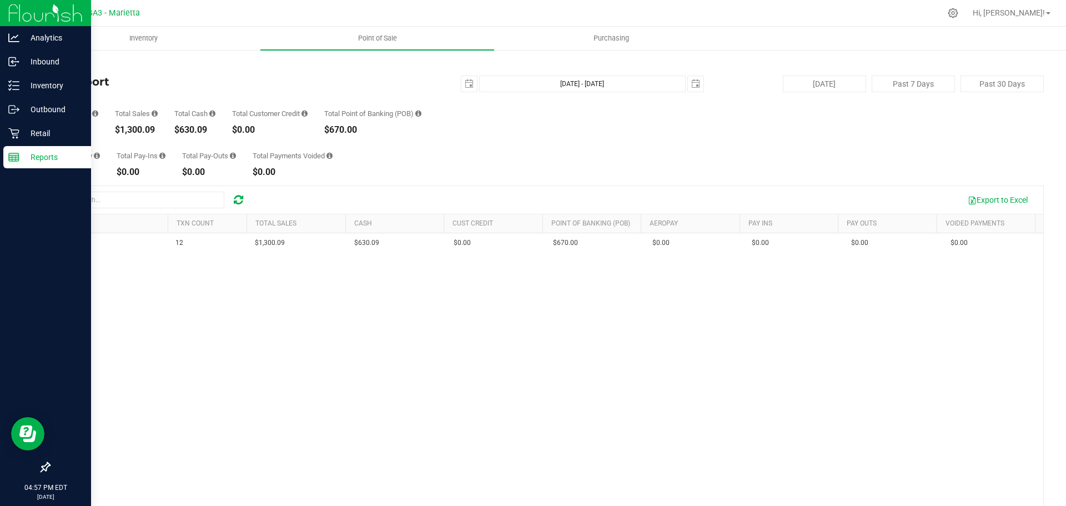
click at [150, 134] on div "$1,300.09" at bounding box center [136, 129] width 43 height 9
click at [156, 134] on div "$1,300.09" at bounding box center [136, 129] width 43 height 9
drag, startPoint x: 155, startPoint y: 132, endPoint x: 145, endPoint y: 131, distance: 9.5
click at [145, 131] on div "$1,300.09" at bounding box center [136, 129] width 43 height 9
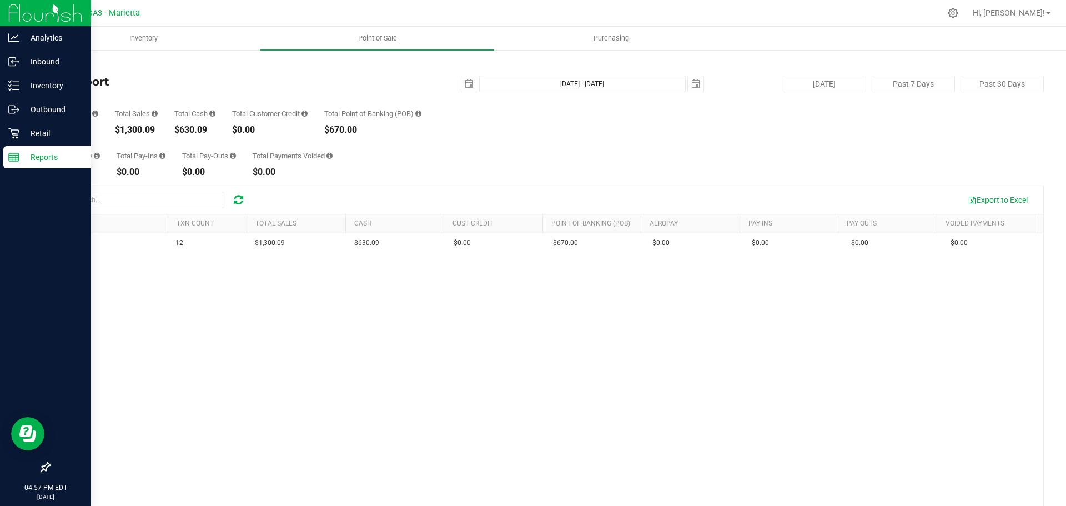
click at [387, 157] on div "Total AeroPay $0.00 Total Pay-Ins $0.00 Total Pay-Outs $0.00 Total Payments Voi…" at bounding box center [546, 155] width 995 height 42
